Goal: Task Accomplishment & Management: Use online tool/utility

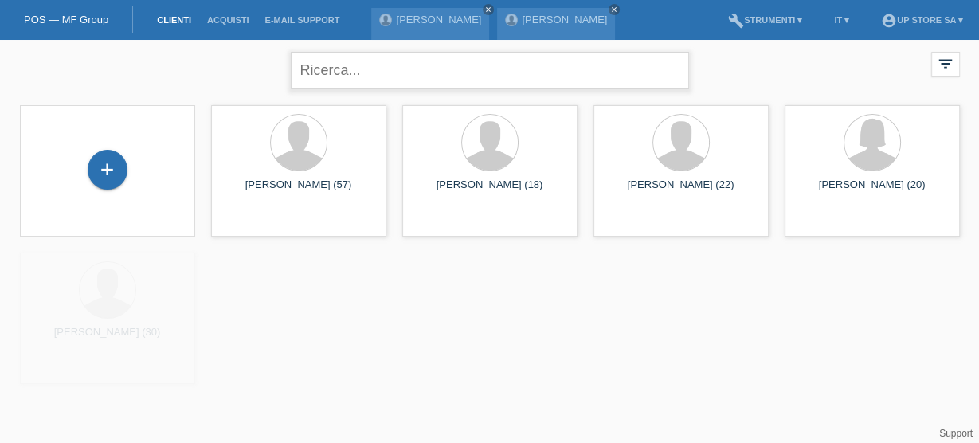
click at [425, 78] on input "text" at bounding box center [490, 70] width 398 height 37
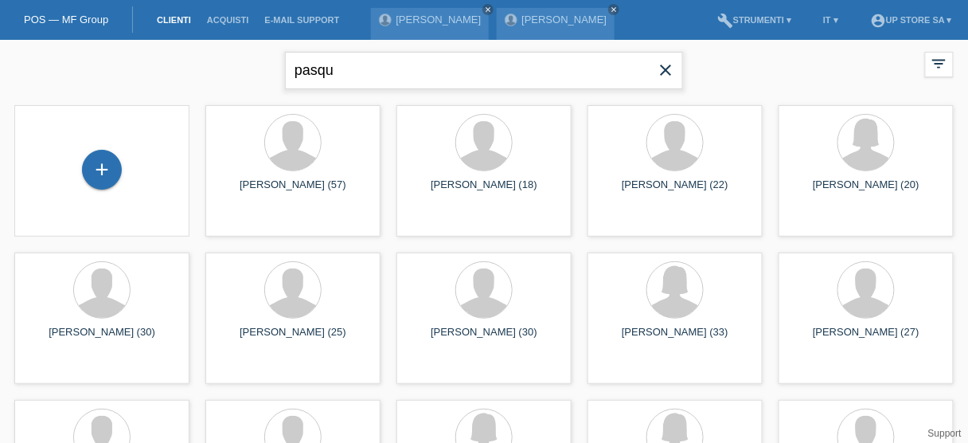
type input "pasqu"
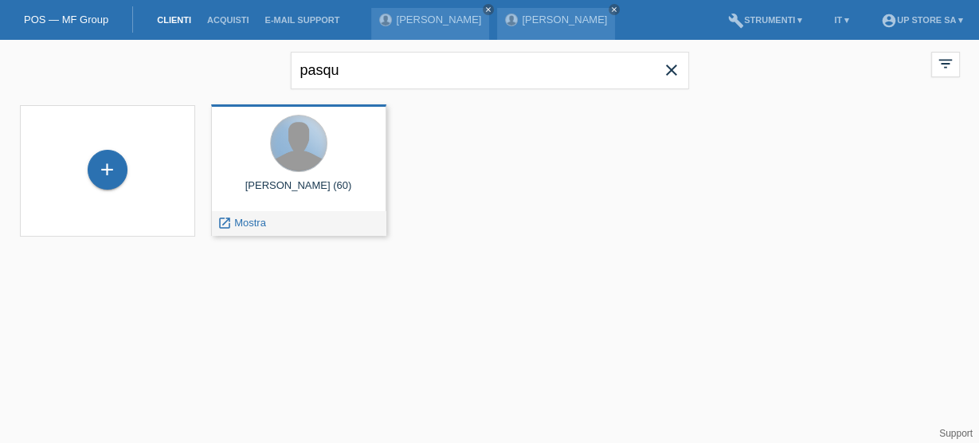
click at [324, 136] on div at bounding box center [299, 143] width 56 height 56
click at [257, 223] on span "Mostra" at bounding box center [250, 223] width 32 height 12
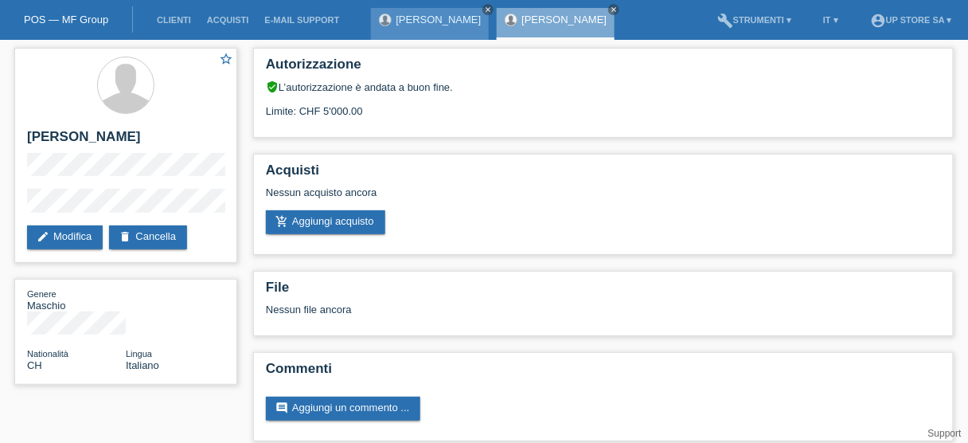
click at [484, 10] on icon "close" at bounding box center [488, 10] width 8 height 8
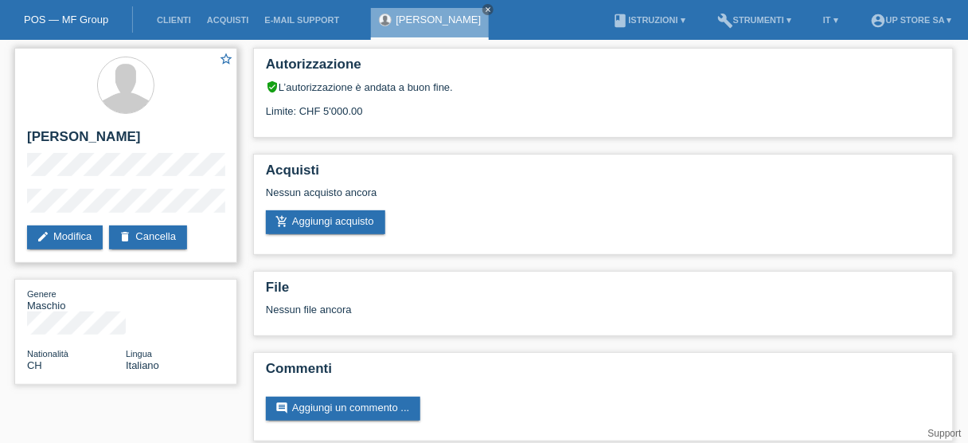
click at [141, 132] on h2 "[PERSON_NAME]" at bounding box center [125, 141] width 197 height 24
copy div "[PERSON_NAME]"
click at [21, 155] on div "star_border Pasqualino Minenna edit Modifica delete Cancella" at bounding box center [125, 155] width 223 height 215
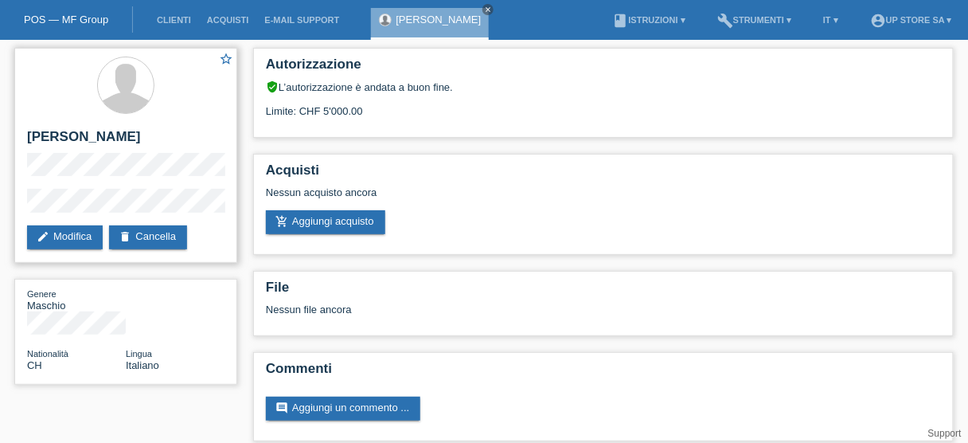
click at [21, 201] on div "star_border Pasqualino Minenna edit Modifica delete Cancella" at bounding box center [125, 155] width 223 height 215
click at [21, 191] on div "star_border Pasqualino Minenna edit Modifica delete Cancella" at bounding box center [125, 155] width 223 height 215
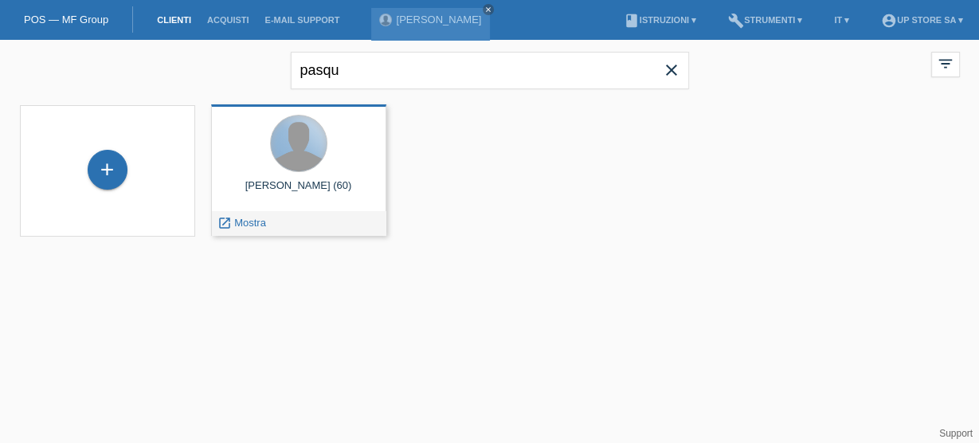
click at [314, 149] on div at bounding box center [299, 143] width 56 height 56
click at [259, 219] on span "Mostra" at bounding box center [250, 223] width 32 height 12
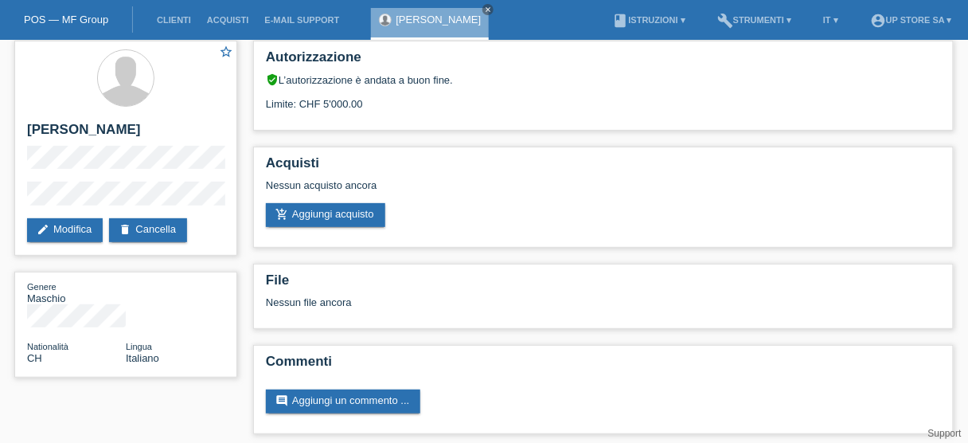
scroll to position [10, 0]
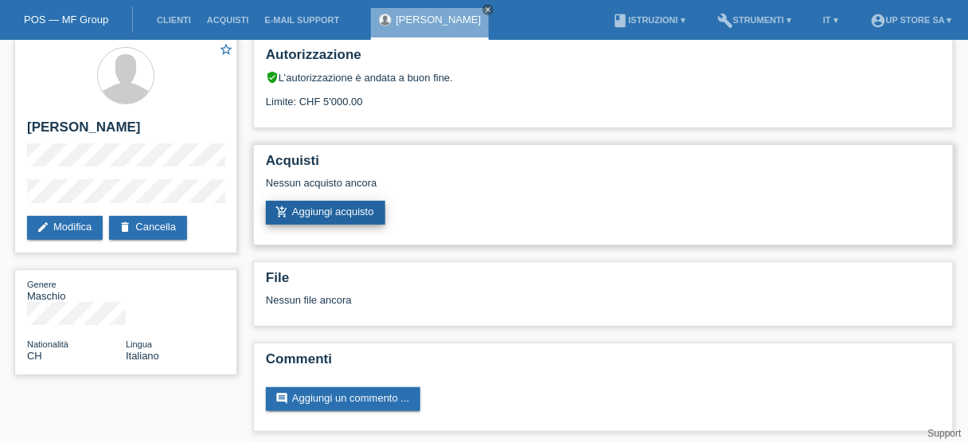
click at [360, 212] on link "add_shopping_cart Aggiungi acquisto" at bounding box center [325, 213] width 119 height 24
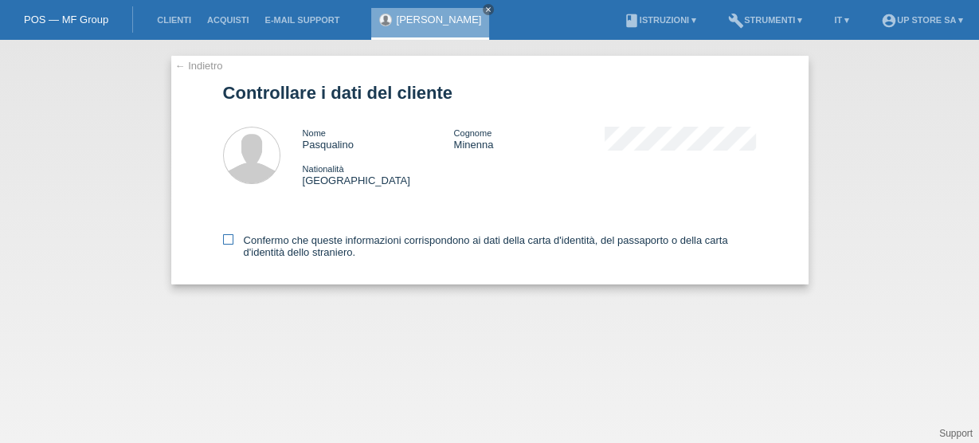
click at [279, 247] on label "Confermo che queste informazioni corrispondono ai dati della carta d'identità, …" at bounding box center [489, 246] width 533 height 24
click at [233, 244] on input "Confermo che queste informazioni corrispondono ai dati della carta d'identità, …" at bounding box center [228, 239] width 10 height 10
checkbox input "true"
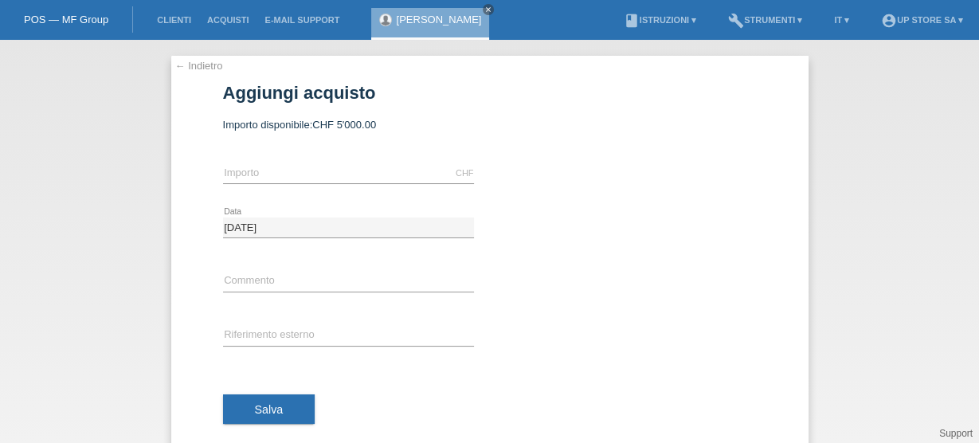
click at [328, 158] on div "CHF error Importo" at bounding box center [348, 174] width 251 height 54
click at [308, 177] on input "text" at bounding box center [348, 173] width 251 height 20
click at [288, 171] on input "text" at bounding box center [348, 173] width 251 height 20
type input "4422.00"
click at [259, 278] on input "text" at bounding box center [348, 282] width 251 height 20
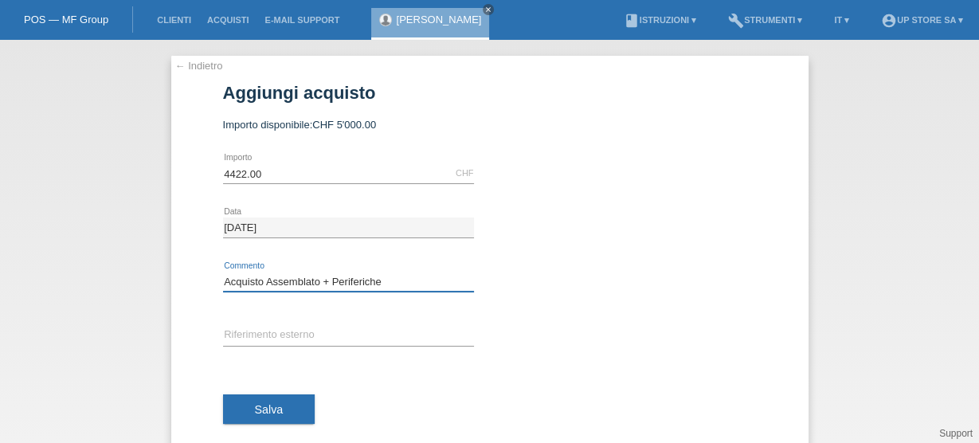
type input "Acquisto Assemblato + Periferiche"
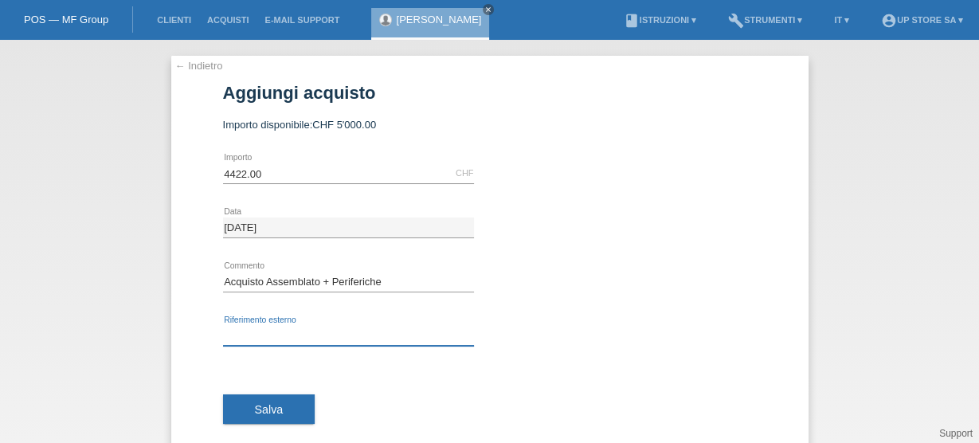
click at [286, 334] on input "text" at bounding box center [348, 336] width 251 height 20
paste input "S04012"
type input "S04012"
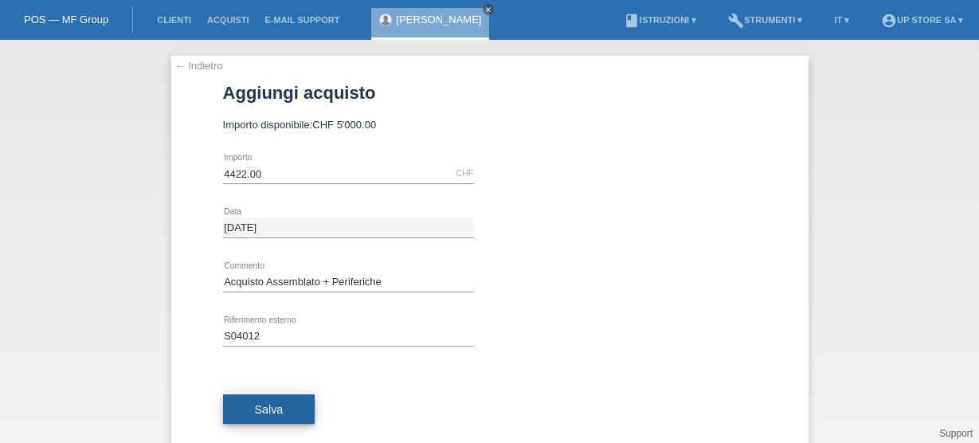
click at [260, 412] on span "Salva" at bounding box center [269, 409] width 29 height 13
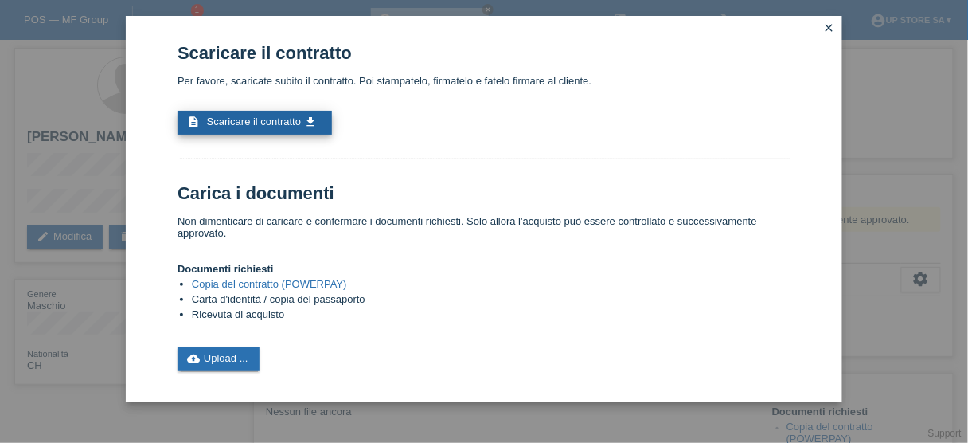
click at [280, 120] on span "Scaricare il contratto" at bounding box center [254, 121] width 95 height 12
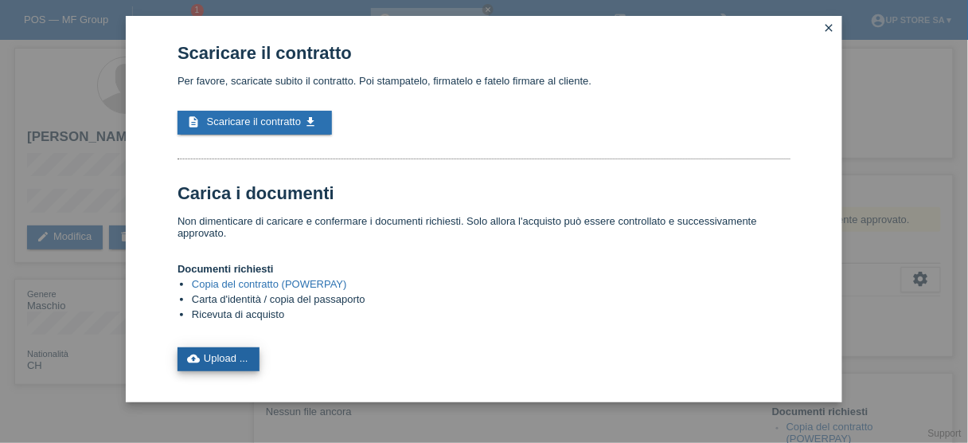
click at [244, 358] on link "cloud_upload Upload ..." at bounding box center [219, 359] width 82 height 24
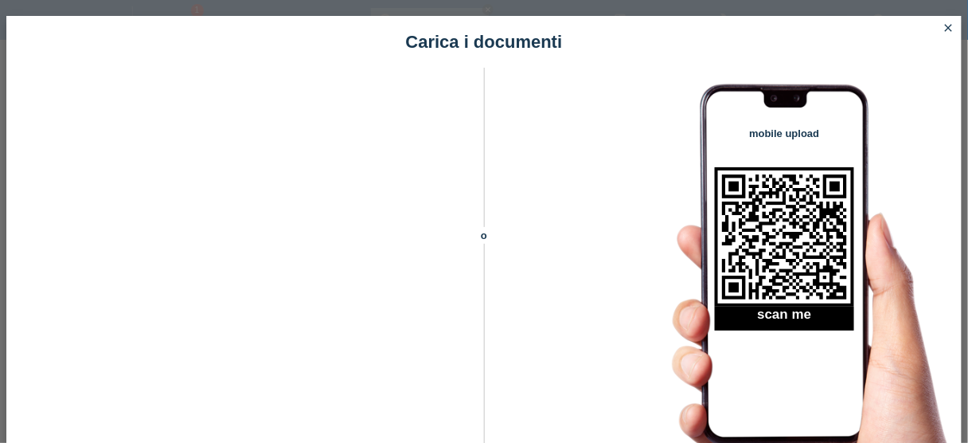
click at [952, 26] on icon "close" at bounding box center [949, 27] width 13 height 13
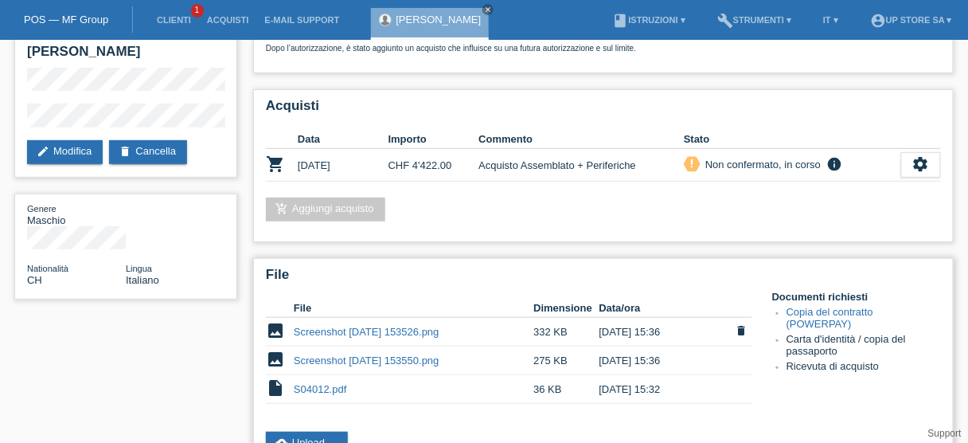
scroll to position [64, 0]
